Goal: Task Accomplishment & Management: Use online tool/utility

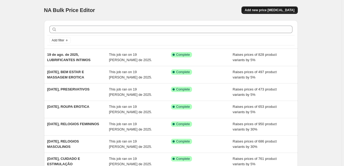
click at [274, 11] on span "Add new price [MEDICAL_DATA]" at bounding box center [270, 10] width 50 height 4
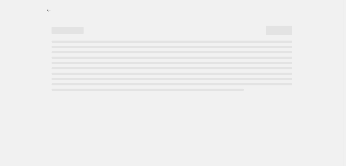
select select "percentage"
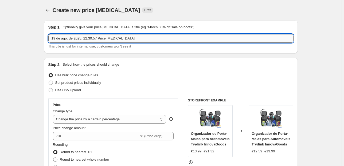
drag, startPoint x: 132, startPoint y: 38, endPoint x: 86, endPoint y: 39, distance: 45.9
click at [86, 39] on input "19 de ago. de 2025, 22:30:57 Price [MEDICAL_DATA]" at bounding box center [170, 38] width 245 height 9
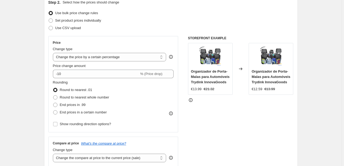
scroll to position [64, 0]
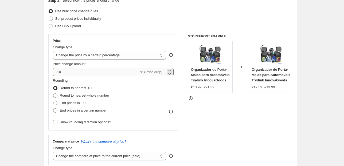
type input "19 de ago. de 2025, POTENCIADORES SEXUAIS"
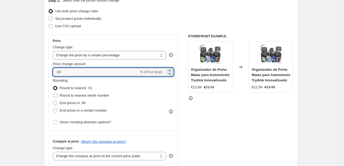
drag, startPoint x: 72, startPoint y: 72, endPoint x: 42, endPoint y: 74, distance: 29.9
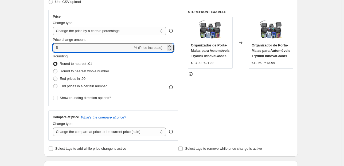
scroll to position [107, 0]
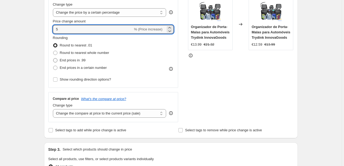
type input "5"
click at [74, 59] on span "End prices in .99" at bounding box center [73, 60] width 26 height 4
click at [53, 58] on input "End prices in .99" at bounding box center [53, 58] width 0 height 0
radio input "true"
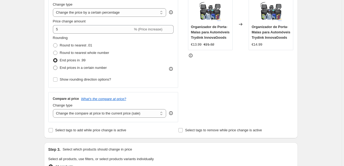
click at [87, 69] on span "End prices in a certain number" at bounding box center [83, 68] width 47 height 4
click at [53, 66] on input "End prices in a certain number" at bounding box center [53, 66] width 0 height 0
radio input "true"
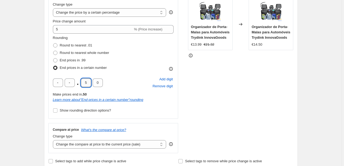
drag, startPoint x: 90, startPoint y: 82, endPoint x: 83, endPoint y: 82, distance: 7.2
click at [83, 82] on input "5" at bounding box center [86, 82] width 10 height 9
type input "9"
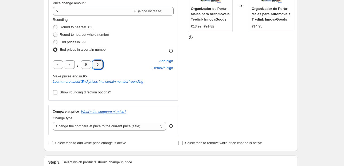
scroll to position [149, 0]
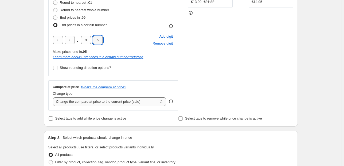
type input "5"
click at [103, 101] on select "Change the compare at price to the current price (sale) Change the compare at p…" at bounding box center [109, 101] width 113 height 9
select select "pp"
click at [54, 97] on select "Change the compare at price to the current price (sale) Change the compare at p…" at bounding box center [109, 101] width 113 height 9
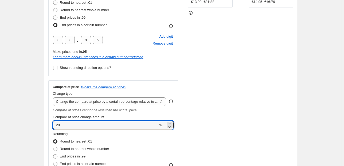
drag, startPoint x: 65, startPoint y: 126, endPoint x: 41, endPoint y: 130, distance: 24.8
click at [41, 130] on div "Step 1. Optionally give your price [MEDICAL_DATA] a title (eg "March 30% off sa…" at bounding box center [169, 165] width 258 height 596
type input "30"
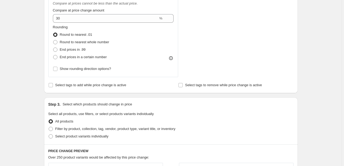
scroll to position [299, 0]
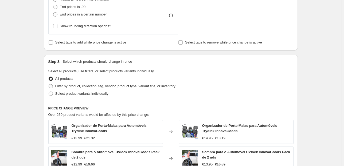
click at [62, 86] on span "Filter by product, collection, tag, vendor, product type, variant title, or inv…" at bounding box center [115, 86] width 120 height 4
click at [49, 84] on input "Filter by product, collection, tag, vendor, product type, variant title, or inv…" at bounding box center [49, 84] width 0 height 0
radio input "true"
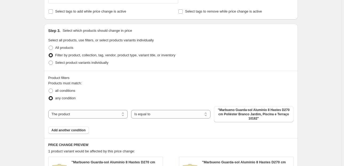
scroll to position [363, 0]
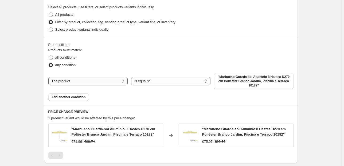
click at [119, 81] on select "The product The product's collection The product's tag The product's vendor The…" at bounding box center [87, 81] width 79 height 9
select select "collection"
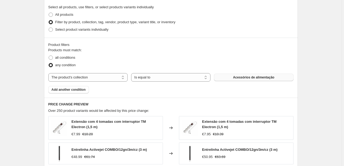
click at [241, 79] on span "Acessórios de alimentação" at bounding box center [253, 77] width 41 height 4
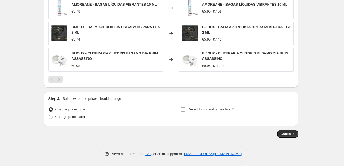
scroll to position [538, 0]
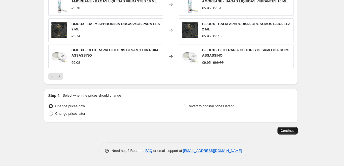
click at [294, 131] on span "Continue" at bounding box center [288, 131] width 14 height 4
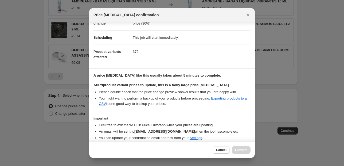
scroll to position [54, 0]
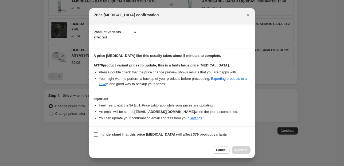
click at [139, 134] on b "I understand that this price [MEDICAL_DATA] will affect 379 product variants" at bounding box center [163, 134] width 126 height 4
click at [98, 134] on input "I understand that this price [MEDICAL_DATA] will affect 379 product variants" at bounding box center [96, 134] width 4 height 4
checkbox input "true"
click at [240, 153] on button "Confirm" at bounding box center [241, 149] width 19 height 7
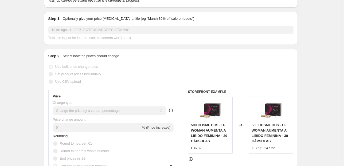
scroll to position [4, 0]
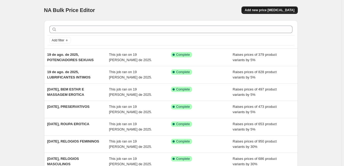
click at [254, 9] on button "Add new price [MEDICAL_DATA]" at bounding box center [269, 9] width 56 height 7
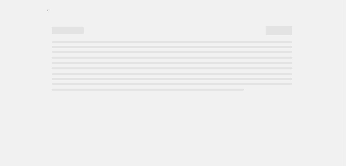
select select "percentage"
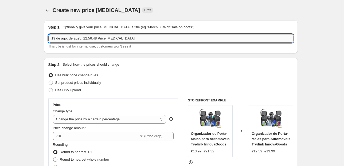
drag, startPoint x: 154, startPoint y: 37, endPoint x: 86, endPoint y: 41, distance: 67.9
click at [86, 41] on input "19 de ago. de 2025, 22:56:48 Price change job" at bounding box center [170, 38] width 245 height 9
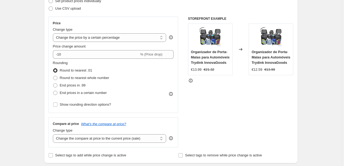
scroll to position [85, 0]
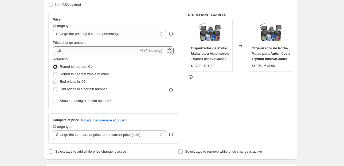
type input "19 de ago. de 2025, JOGOS SEXUAIS"
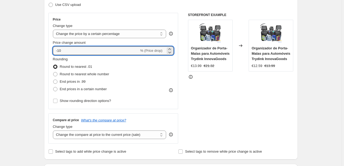
drag, startPoint x: 77, startPoint y: 52, endPoint x: 41, endPoint y: 52, distance: 35.8
type input "5"
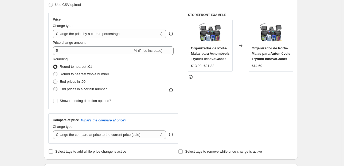
click at [77, 88] on span "End prices in a certain number" at bounding box center [83, 89] width 47 height 4
click at [53, 87] on input "End prices in a certain number" at bounding box center [53, 87] width 0 height 0
radio input "true"
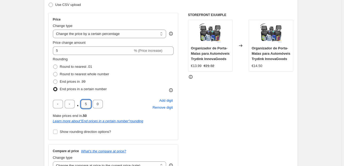
click at [83, 105] on input "5" at bounding box center [86, 104] width 10 height 9
drag, startPoint x: 91, startPoint y: 104, endPoint x: 71, endPoint y: 105, distance: 19.8
click at [71, 105] on div ". 5 0" at bounding box center [78, 104] width 50 height 9
type input "9"
type input "5"
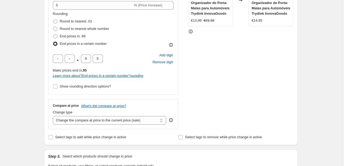
scroll to position [171, 0]
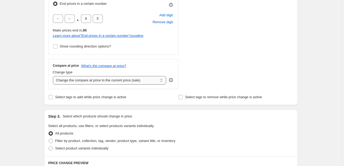
click at [72, 82] on select "Change the compare at price to the current price (sale) Change the compare at p…" at bounding box center [109, 80] width 113 height 9
select select "pp"
click at [54, 76] on select "Change the compare at price to the current price (sale) Change the compare at p…" at bounding box center [109, 80] width 113 height 9
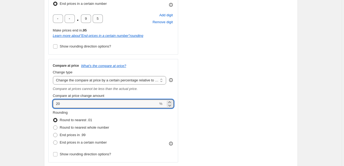
drag, startPoint x: 65, startPoint y: 105, endPoint x: 40, endPoint y: 107, distance: 25.7
click at [47, 106] on div "Step 2. Select how the prices should change Use bulk price change rules Set pro…" at bounding box center [171, 33] width 254 height 292
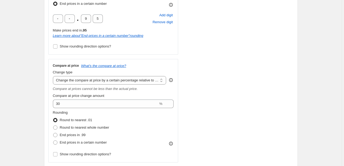
click at [40, 107] on div "Create new price change job. This page is ready Create new price change job Dra…" at bounding box center [171, 151] width 266 height 645
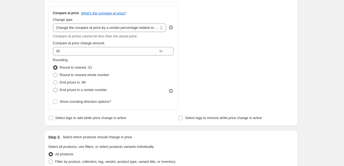
scroll to position [235, 0]
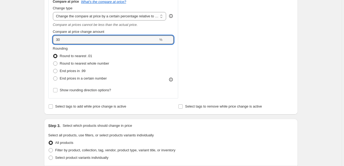
drag, startPoint x: 69, startPoint y: 41, endPoint x: 33, endPoint y: 40, distance: 36.0
click at [33, 40] on div "Create new price change job. This page is ready Create new price change job Dra…" at bounding box center [170, 87] width 341 height 645
type input "50"
click at [32, 40] on div "Create new price change job. This page is ready Create new price change job Dra…" at bounding box center [170, 87] width 341 height 645
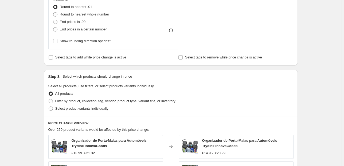
scroll to position [278, 0]
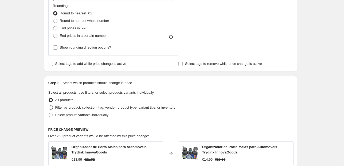
click at [69, 108] on span "Filter by product, collection, tag, vendor, product type, variant title, or inv…" at bounding box center [115, 107] width 120 height 4
click at [49, 106] on input "Filter by product, collection, tag, vendor, product type, variant title, or inv…" at bounding box center [49, 105] width 0 height 0
radio input "true"
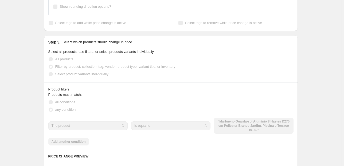
scroll to position [363, 0]
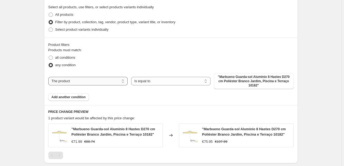
click at [96, 82] on select "The product The product's collection The product's tag The product's vendor The…" at bounding box center [87, 81] width 79 height 9
select select "collection"
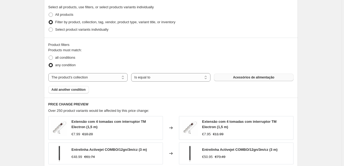
click at [234, 77] on span "Acessórios de alimentação" at bounding box center [253, 77] width 41 height 4
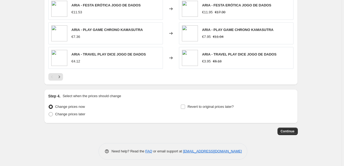
scroll to position [534, 0]
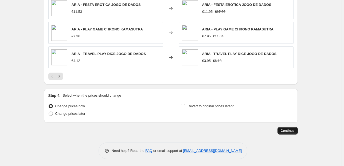
click at [287, 131] on span "Continue" at bounding box center [288, 131] width 14 height 4
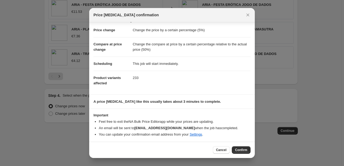
scroll to position [9, 0]
click at [249, 148] on button "Confirm" at bounding box center [241, 149] width 19 height 7
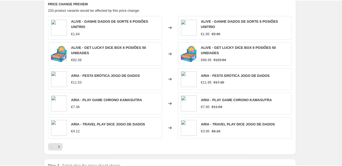
scroll to position [463, 0]
